Goal: Task Accomplishment & Management: Complete application form

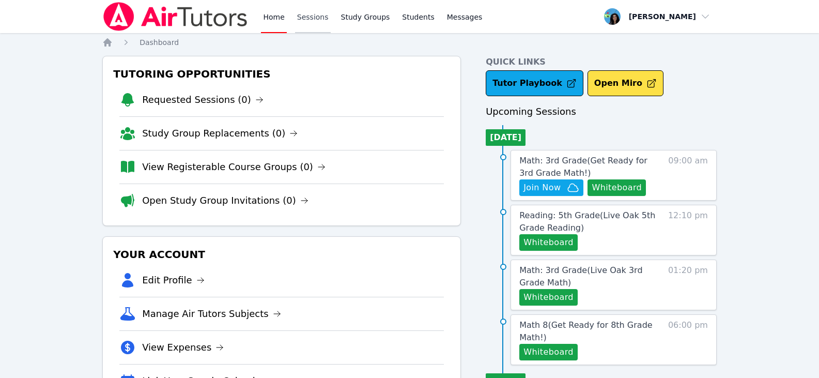
click at [305, 19] on link "Sessions" at bounding box center [313, 16] width 36 height 33
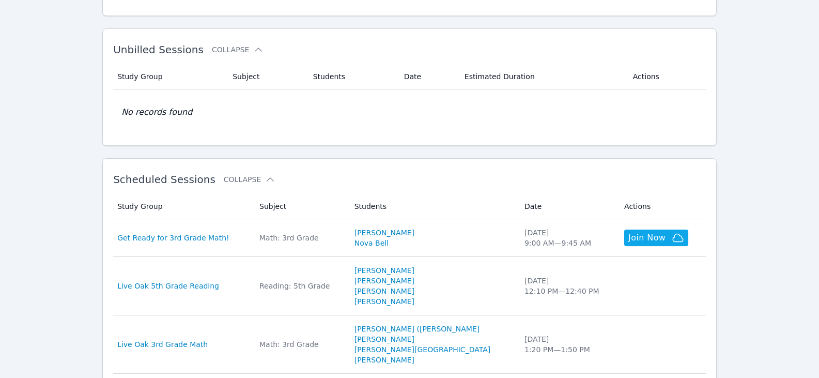
scroll to position [207, 0]
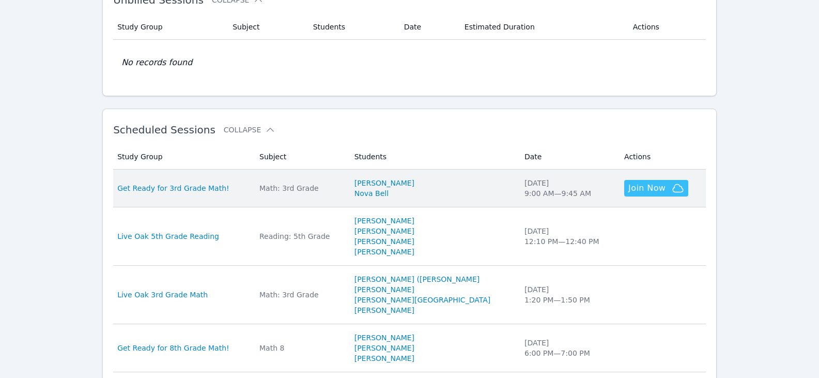
click at [629, 191] on span "Join Now" at bounding box center [647, 188] width 37 height 12
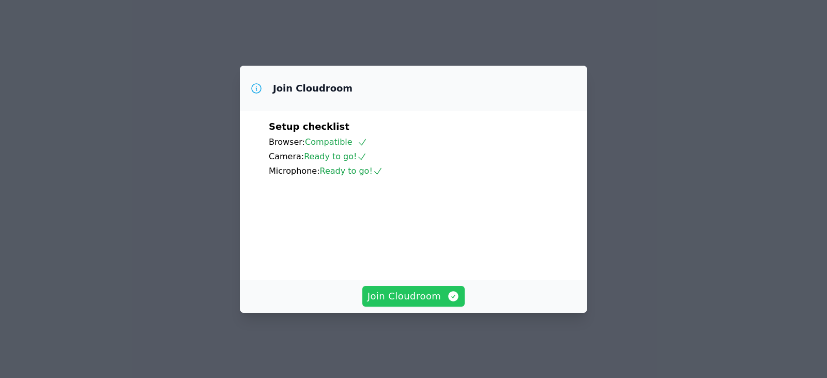
click at [431, 303] on span "Join Cloudroom" at bounding box center [414, 296] width 93 height 14
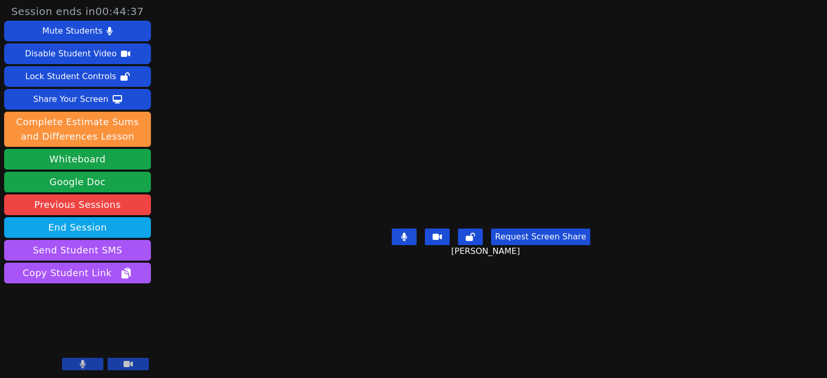
click at [411, 245] on button at bounding box center [404, 237] width 25 height 17
click at [100, 166] on button "Whiteboard" at bounding box center [77, 159] width 147 height 21
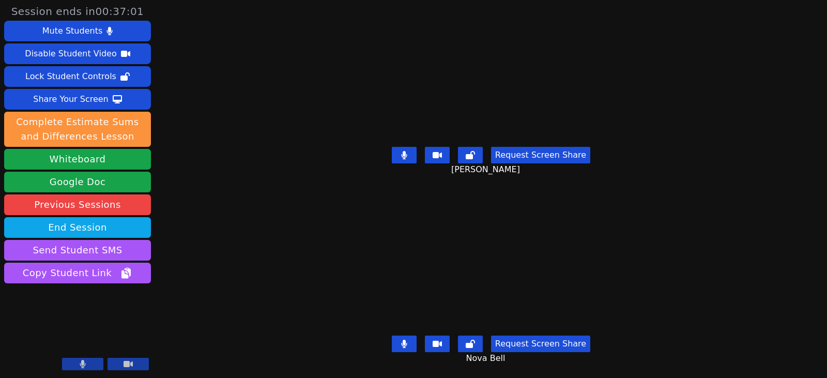
click at [406, 152] on icon at bounding box center [404, 155] width 6 height 8
click at [403, 151] on icon at bounding box center [404, 155] width 10 height 8
click at [403, 151] on button at bounding box center [404, 155] width 25 height 17
click at [402, 151] on icon at bounding box center [404, 155] width 10 height 8
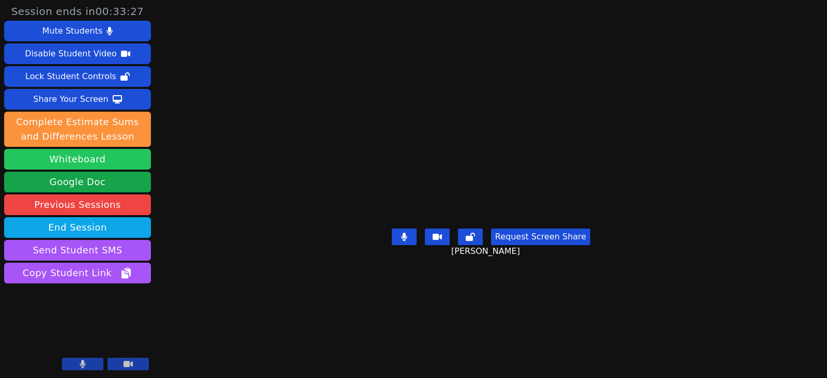
click at [96, 161] on button "Whiteboard" at bounding box center [77, 159] width 147 height 21
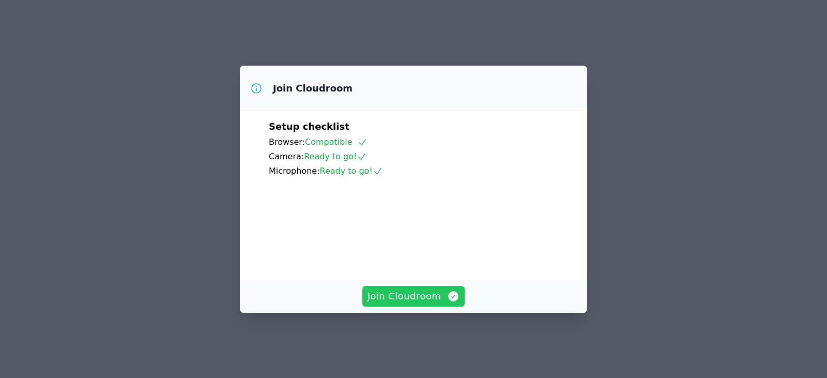
click at [439, 303] on span "Join Cloudroom" at bounding box center [414, 296] width 93 height 14
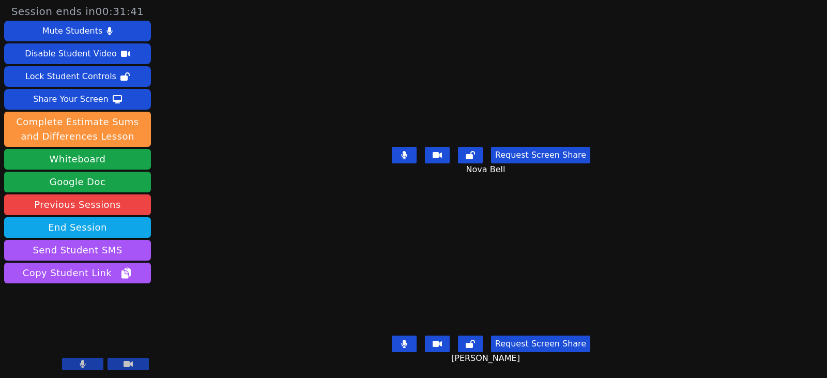
click at [407, 340] on icon at bounding box center [404, 344] width 6 height 8
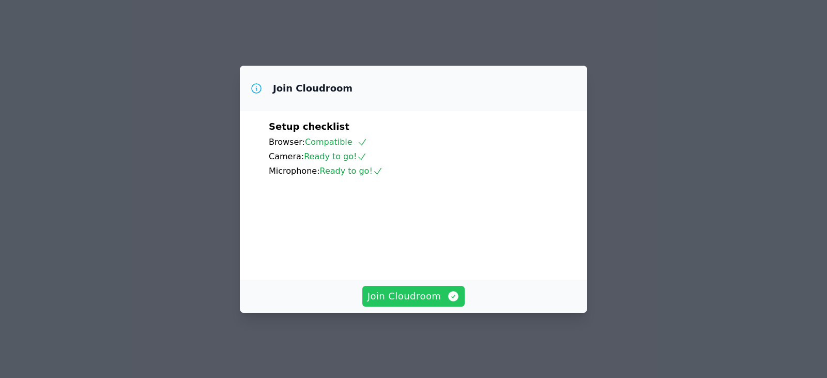
click at [432, 299] on span "Join Cloudroom" at bounding box center [414, 296] width 93 height 14
click at [407, 303] on span "Join Cloudroom" at bounding box center [414, 296] width 93 height 14
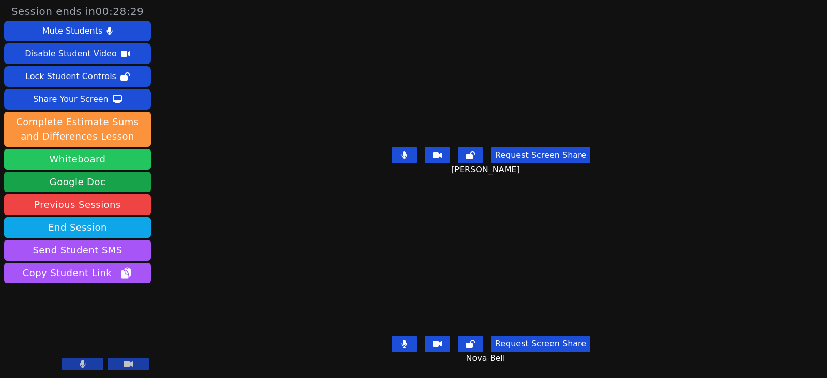
click at [108, 160] on button "Whiteboard" at bounding box center [77, 159] width 147 height 21
click at [402, 151] on button at bounding box center [404, 155] width 25 height 17
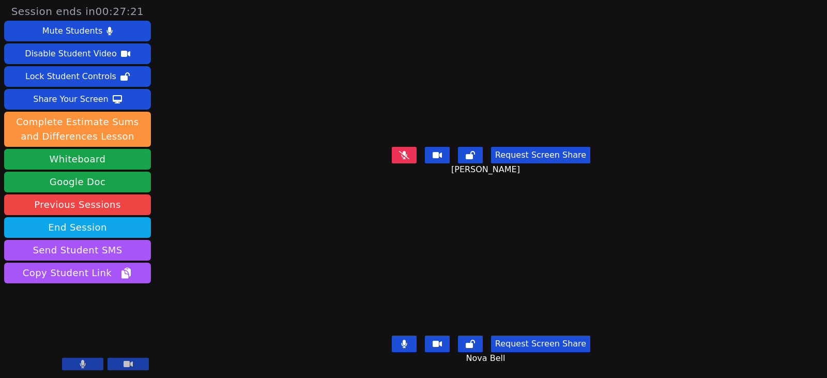
drag, startPoint x: 42, startPoint y: 170, endPoint x: -123, endPoint y: 169, distance: 164.9
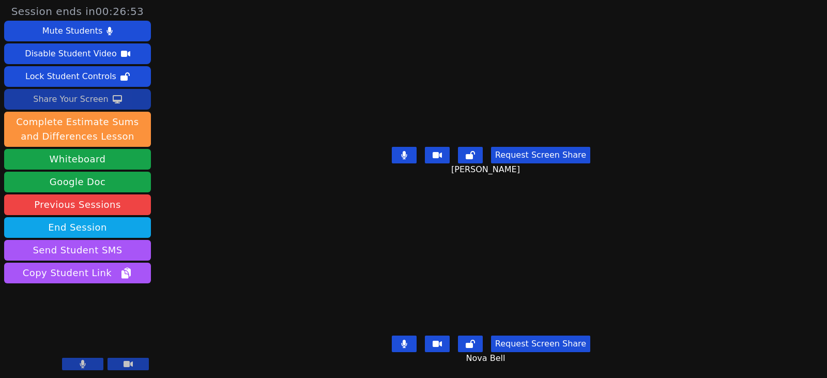
click at [74, 100] on div "Share Your Screen" at bounding box center [70, 99] width 75 height 17
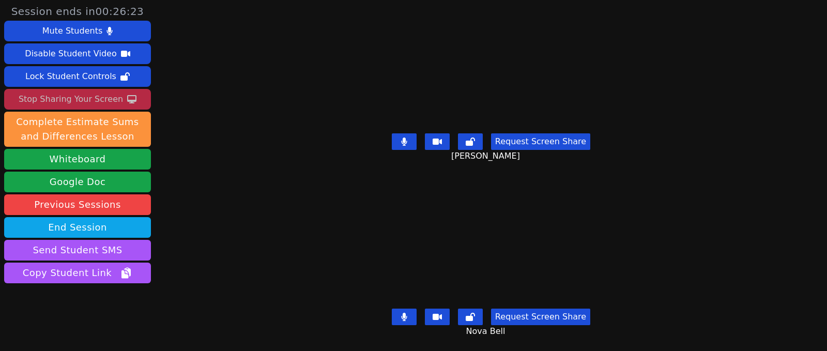
click at [401, 138] on icon at bounding box center [404, 142] width 6 height 8
drag, startPoint x: 407, startPoint y: 307, endPoint x: 414, endPoint y: 271, distance: 36.8
click at [407, 309] on button at bounding box center [404, 317] width 25 height 17
click at [408, 139] on button at bounding box center [404, 141] width 25 height 17
click at [401, 138] on icon at bounding box center [404, 142] width 6 height 8
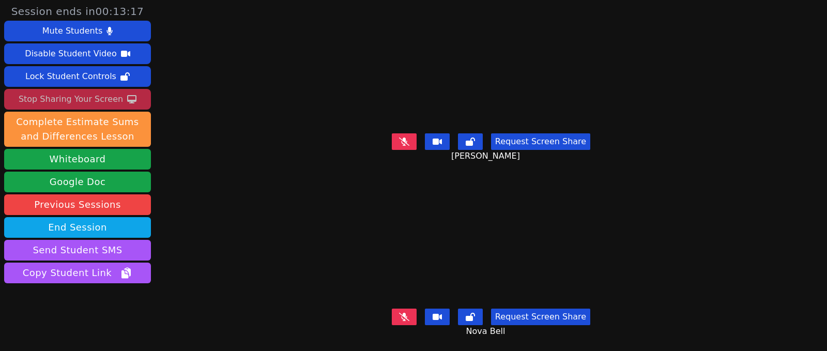
click at [397, 314] on button at bounding box center [404, 317] width 25 height 17
click at [396, 142] on button at bounding box center [404, 141] width 25 height 17
click at [403, 142] on button at bounding box center [404, 141] width 25 height 17
drag, startPoint x: 19, startPoint y: 77, endPoint x: 22, endPoint y: 5, distance: 72.4
click at [50, 102] on div "Stop Sharing Your Screen" at bounding box center [71, 99] width 104 height 17
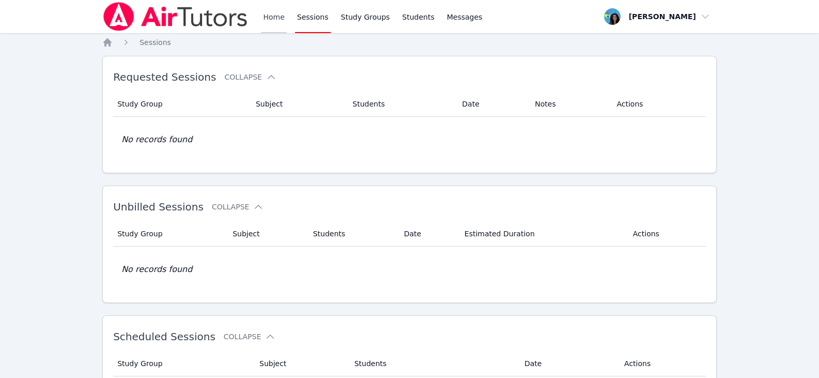
click at [272, 24] on link "Home" at bounding box center [273, 16] width 25 height 33
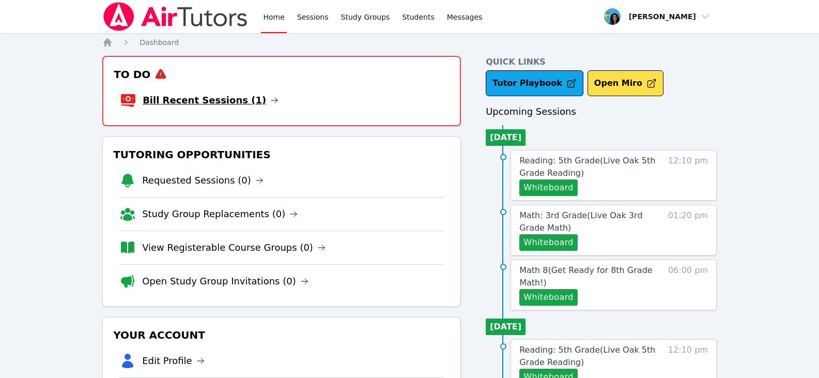
click at [271, 100] on icon at bounding box center [274, 100] width 6 height 5
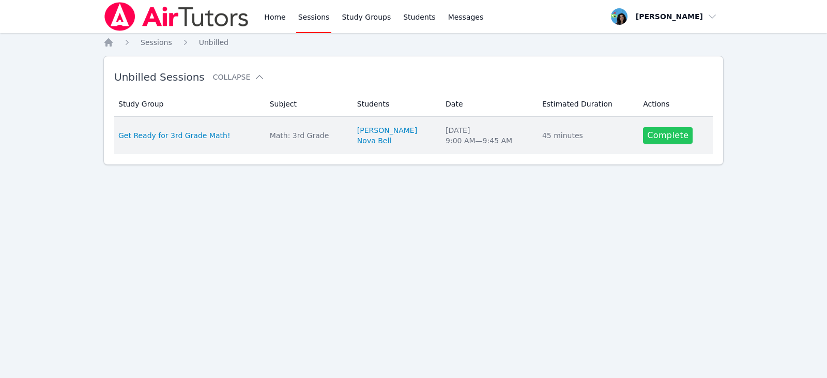
click at [661, 141] on link "Complete" at bounding box center [668, 135] width 50 height 17
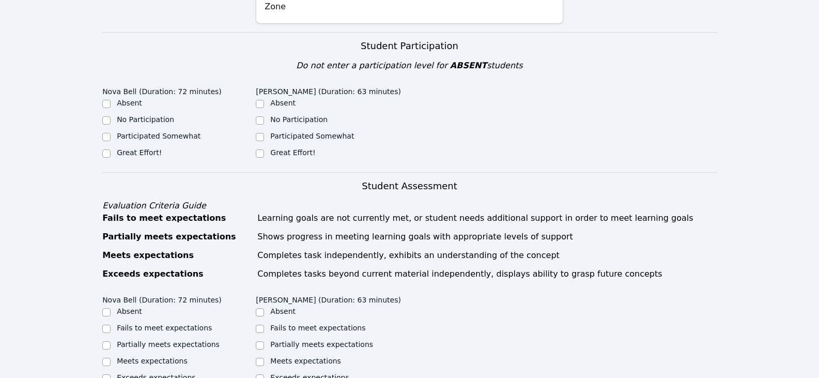
scroll to position [207, 0]
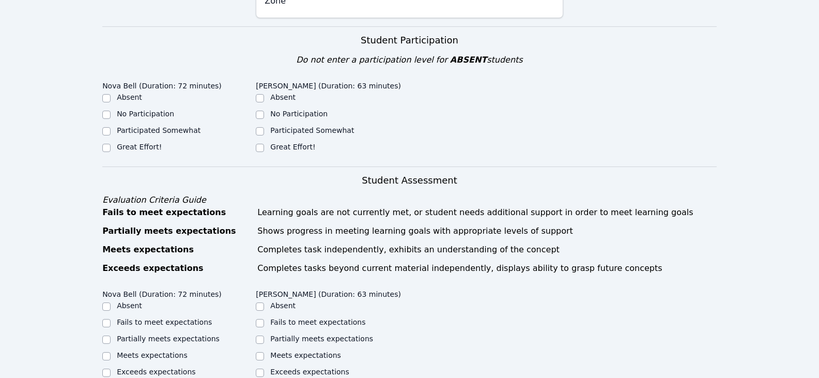
click at [140, 143] on label "Great Effort!" at bounding box center [139, 147] width 45 height 8
click at [111, 144] on input "Great Effort!" at bounding box center [106, 148] width 8 height 8
checkbox input "true"
click at [272, 143] on label "Great Effort!" at bounding box center [292, 147] width 45 height 8
click at [264, 144] on input "Great Effort!" at bounding box center [260, 148] width 8 height 8
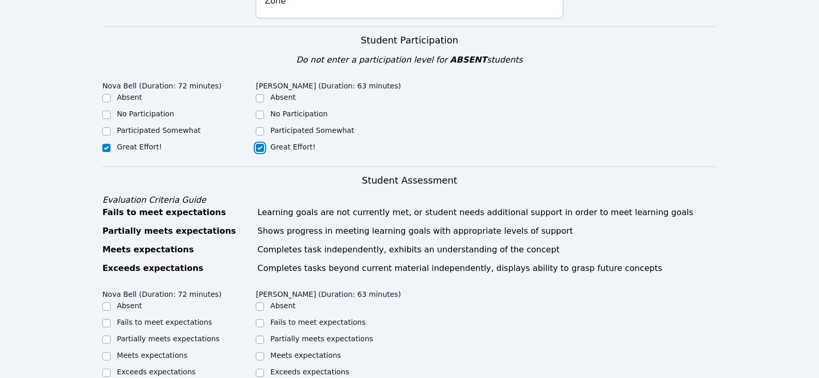
checkbox input "true"
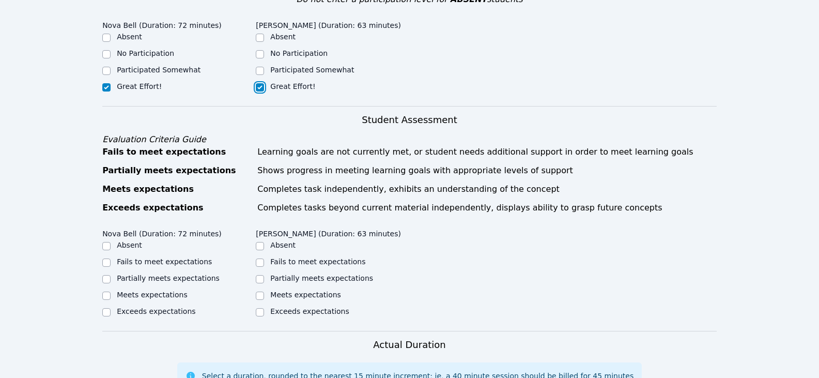
scroll to position [414, 0]
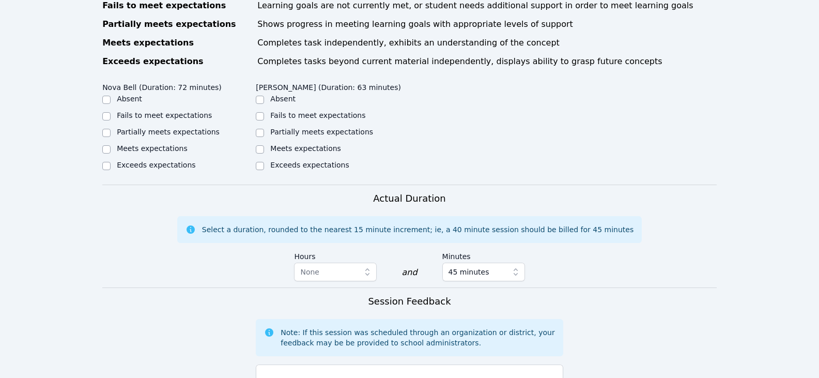
click at [205, 128] on label "Partially meets expectations" at bounding box center [168, 132] width 103 height 8
click at [111, 129] on input "Partially meets expectations" at bounding box center [106, 133] width 8 height 8
checkbox input "true"
click at [287, 128] on label "Partially meets expectations" at bounding box center [321, 132] width 103 height 8
click at [264, 129] on input "Partially meets expectations" at bounding box center [260, 133] width 8 height 8
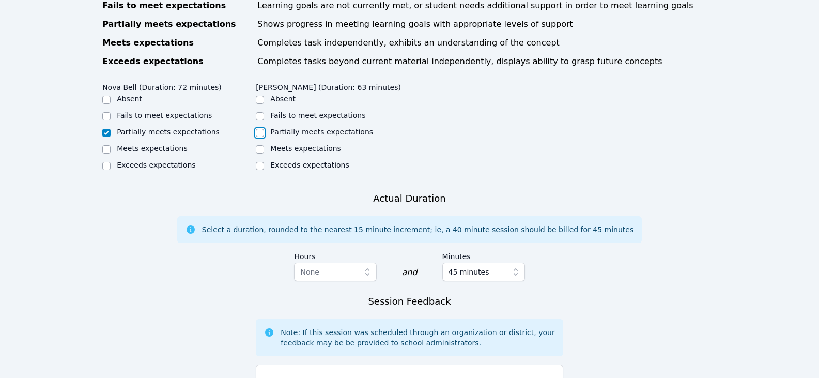
checkbox input "true"
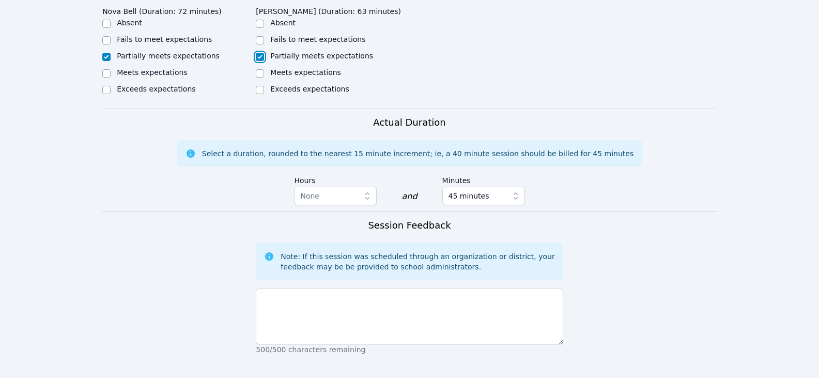
scroll to position [569, 0]
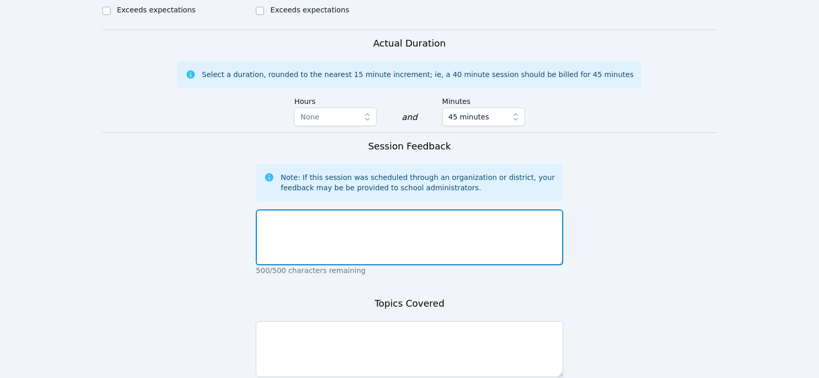
click at [422, 228] on textarea at bounding box center [409, 237] width 307 height 56
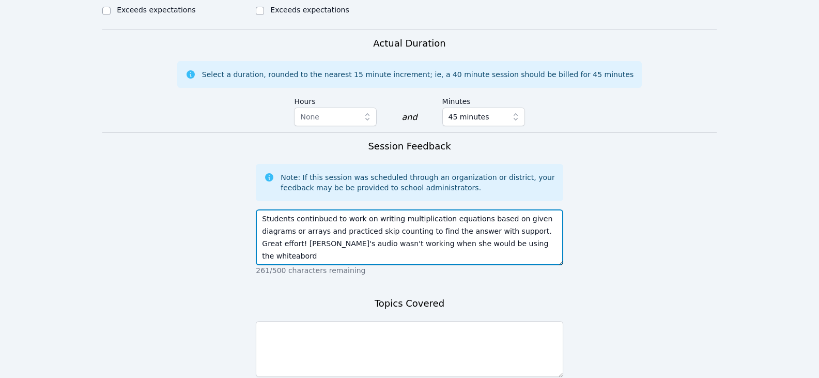
click at [263, 235] on textarea "Students continbued to work on writing multiplication equations based on given …" at bounding box center [409, 237] width 307 height 56
click at [265, 232] on textarea "Students continbued to work on writing multiplication equations based on given …" at bounding box center [409, 237] width 307 height 56
click at [424, 237] on textarea "Students continbued to work on writing multiplication equations based on given …" at bounding box center [409, 237] width 307 height 56
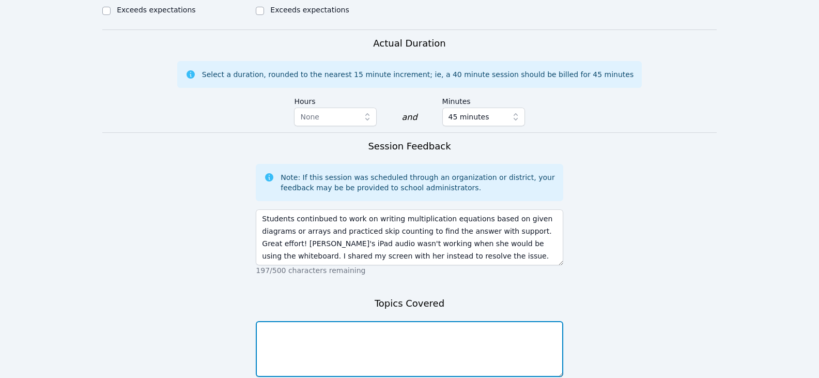
click at [397, 350] on textarea at bounding box center [409, 349] width 307 height 56
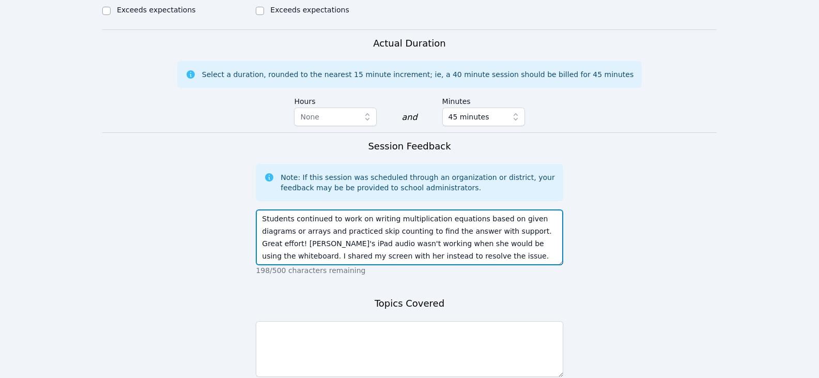
type textarea "Students continued to work on writing multiplication equations based on given d…"
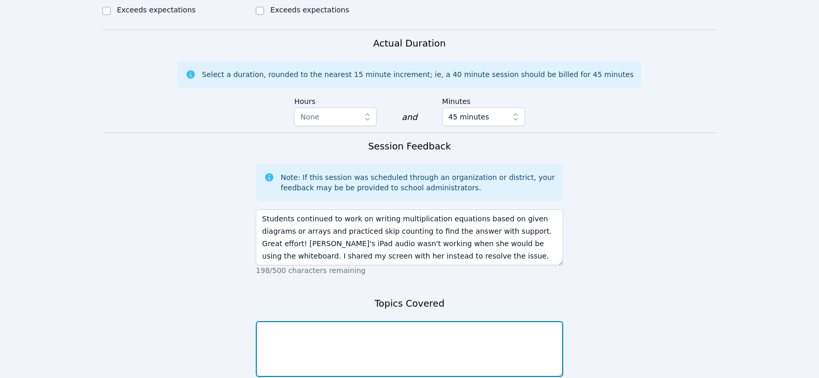
click at [385, 325] on textarea at bounding box center [409, 349] width 307 height 56
click at [287, 321] on textarea "writiing multiplication" at bounding box center [409, 349] width 307 height 56
click at [363, 325] on textarea "writing and solving multiplication" at bounding box center [409, 349] width 307 height 56
click at [370, 321] on textarea "writing and solving multiplication" at bounding box center [409, 349] width 307 height 56
type textarea "writing and solving multiplication equations"
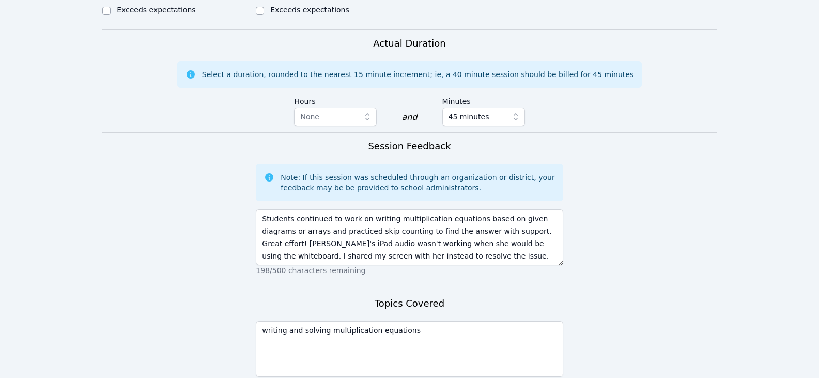
click at [449, 265] on p "198/500 characters remaining" at bounding box center [409, 270] width 307 height 10
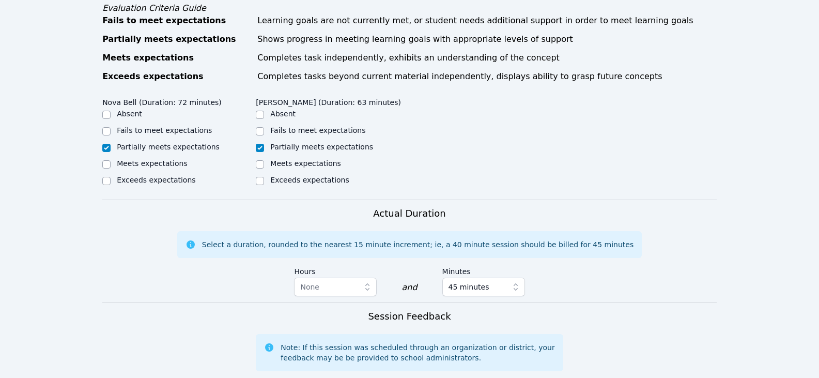
scroll to position [651, 0]
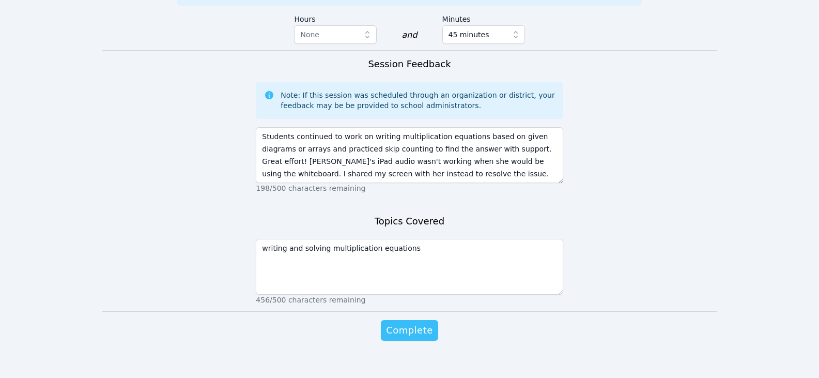
click at [423, 320] on button "Complete" at bounding box center [409, 330] width 57 height 21
